Goal: Find specific page/section: Find specific page/section

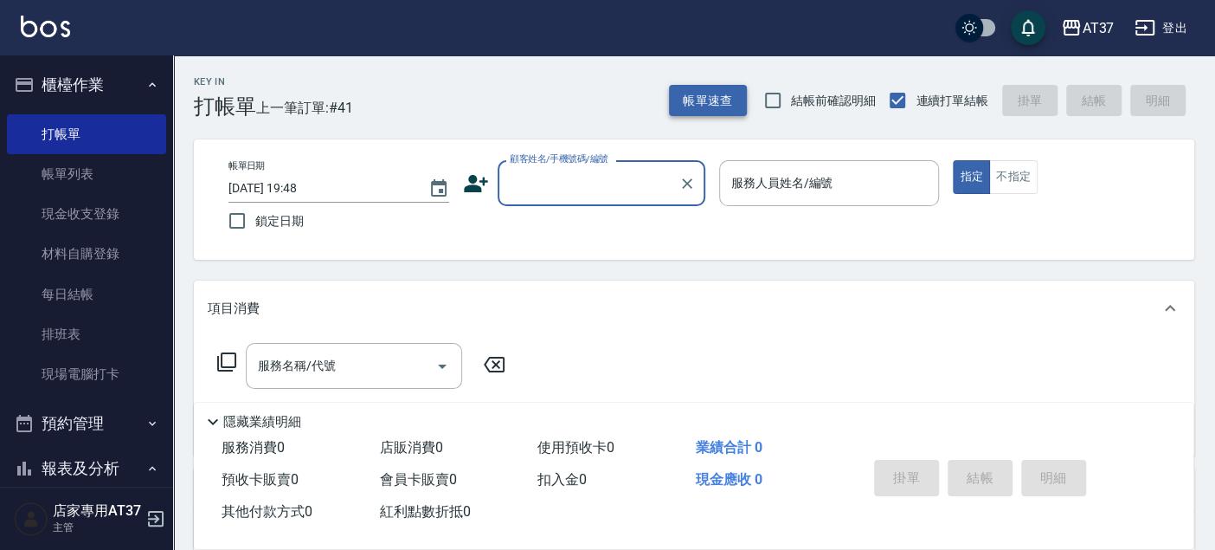
click at [720, 101] on button "帳單速查" at bounding box center [708, 101] width 78 height 32
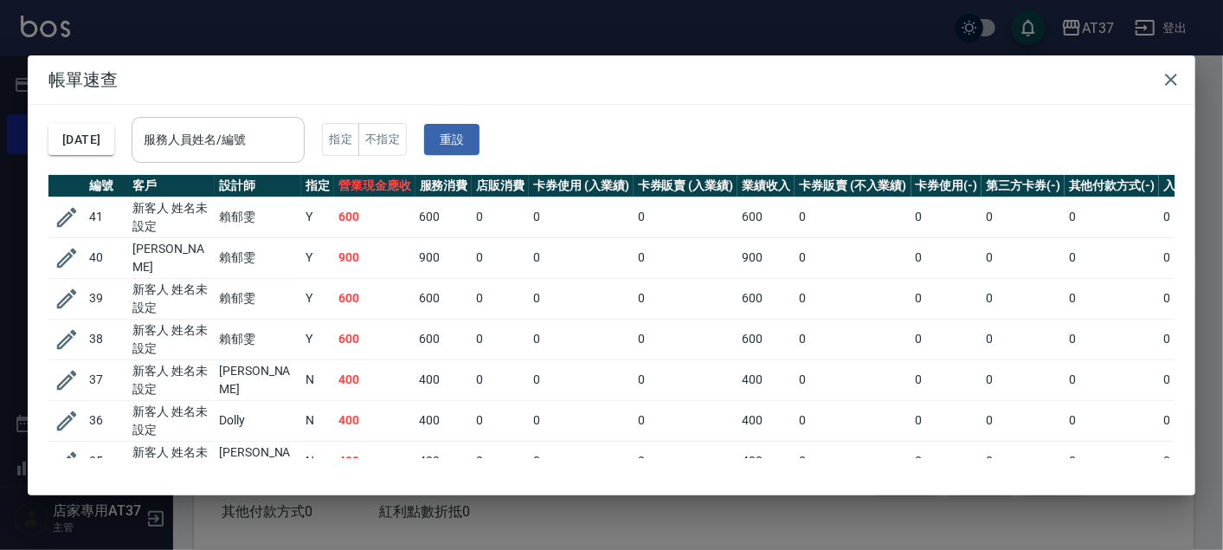
click at [203, 124] on div "服務人員姓名/編號 服務人員姓名/編號" at bounding box center [218, 140] width 173 height 46
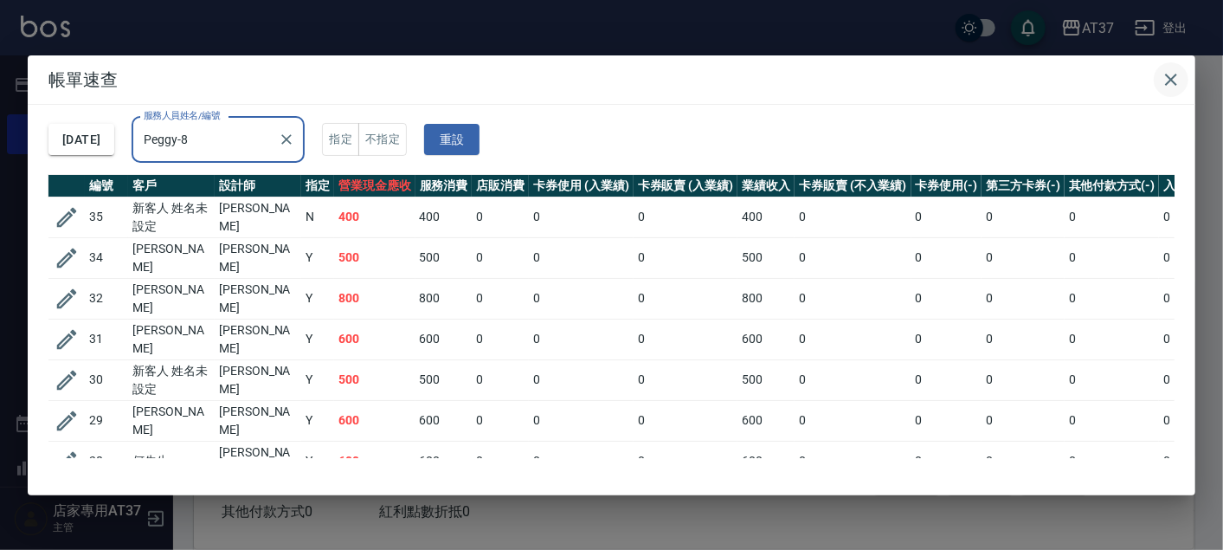
type input "Peggy-8"
click at [1177, 76] on icon "button" at bounding box center [1171, 79] width 21 height 21
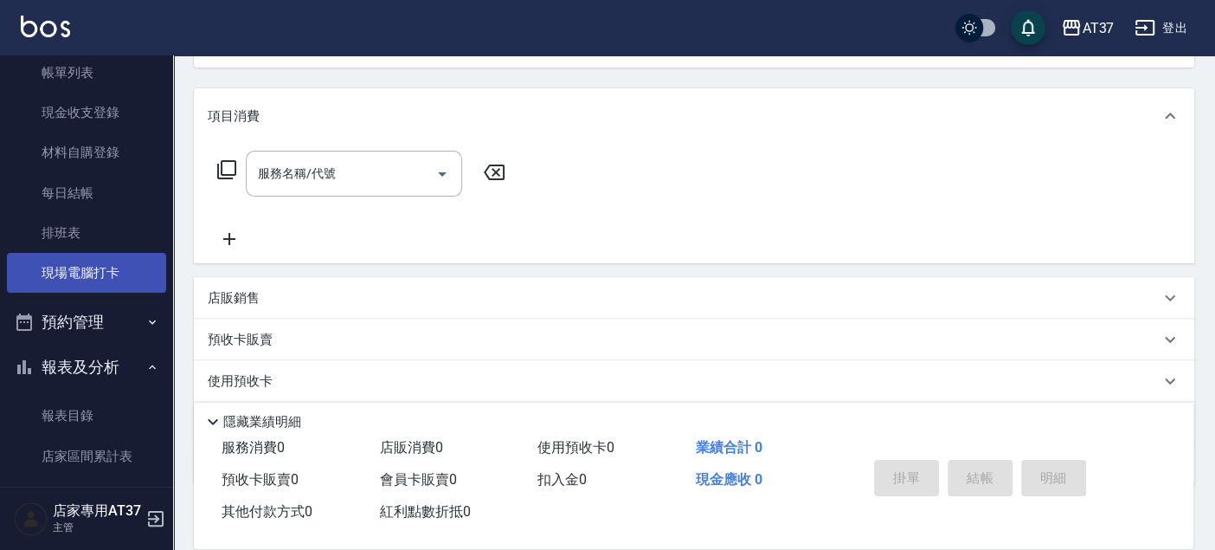
scroll to position [192, 0]
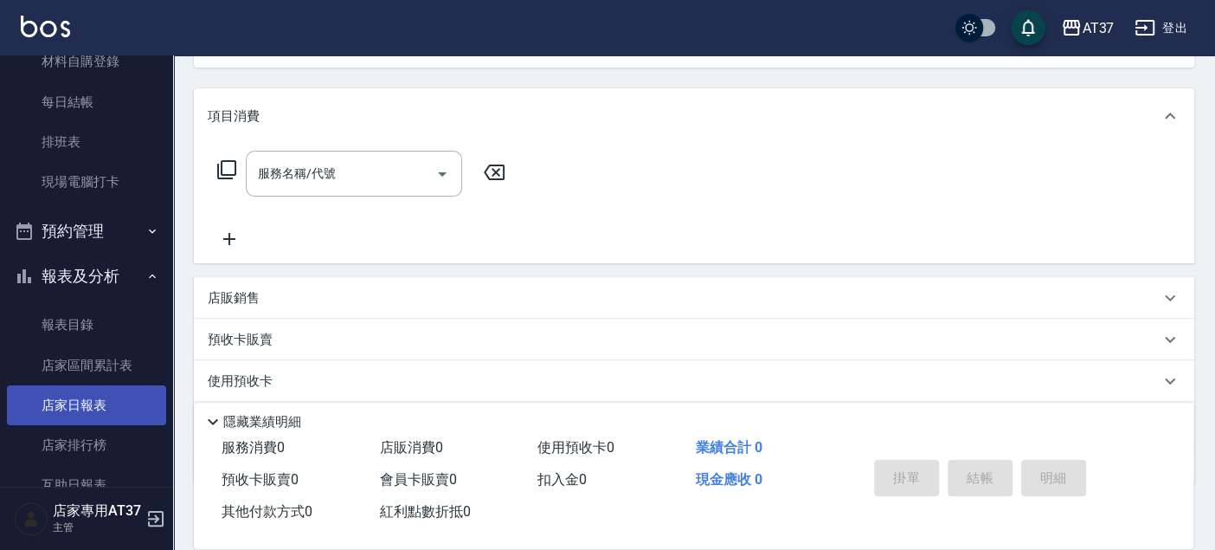
click at [94, 398] on link "店家日報表" at bounding box center [86, 405] width 159 height 40
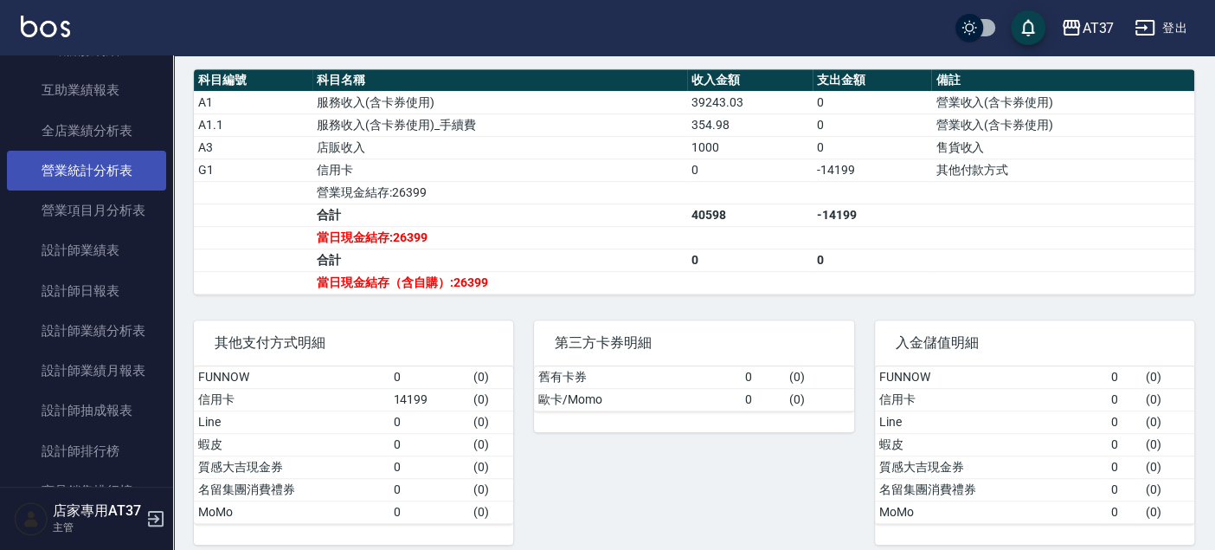
scroll to position [865, 0]
drag, startPoint x: 106, startPoint y: 181, endPoint x: 112, endPoint y: 173, distance: 9.4
click at [106, 180] on link "設計師日報表" at bounding box center [86, 172] width 159 height 40
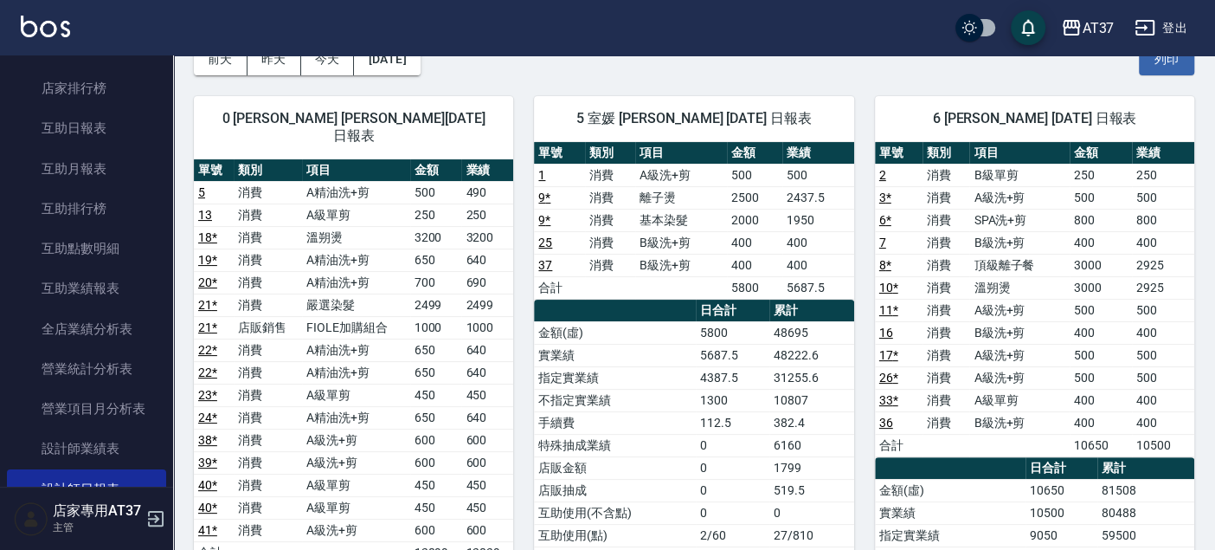
scroll to position [288, 0]
